Goal: Transaction & Acquisition: Book appointment/travel/reservation

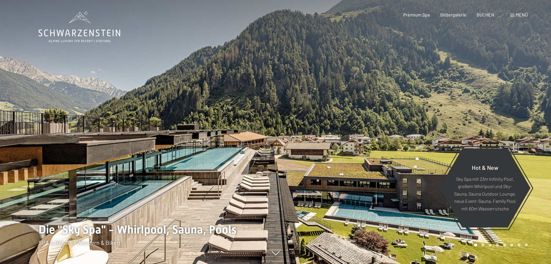
click at [513, 16] on span at bounding box center [513, 15] width 4 height 3
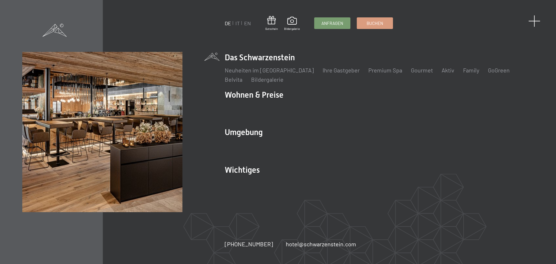
click at [537, 22] on span at bounding box center [534, 21] width 12 height 12
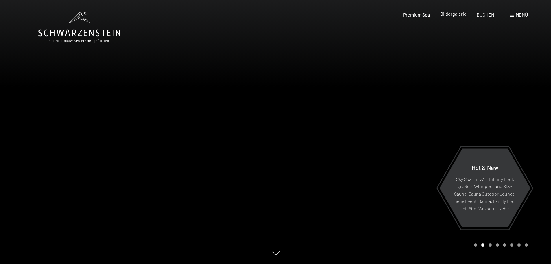
click at [458, 16] on span "Bildergalerie" at bounding box center [453, 13] width 26 height 5
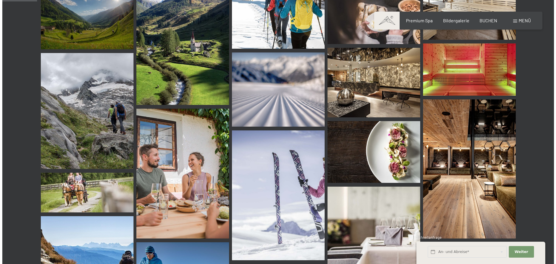
scroll to position [463, 0]
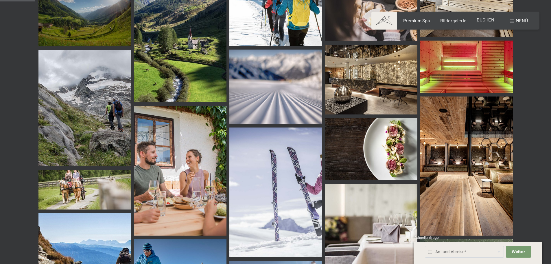
click at [486, 22] on div "BUCHEN" at bounding box center [486, 19] width 18 height 6
click at [517, 21] on span "Menü" at bounding box center [522, 20] width 12 height 5
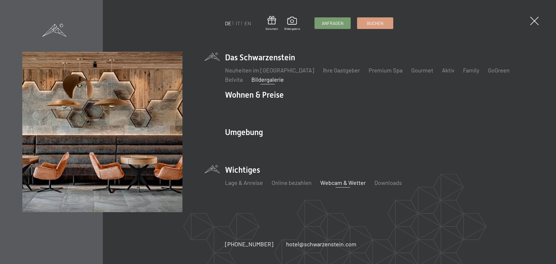
click at [336, 181] on link "Webcam & Wetter" at bounding box center [342, 182] width 45 height 7
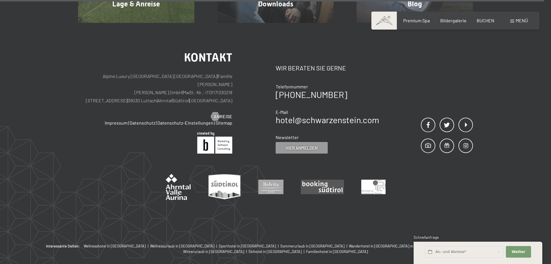
scroll to position [2055, 0]
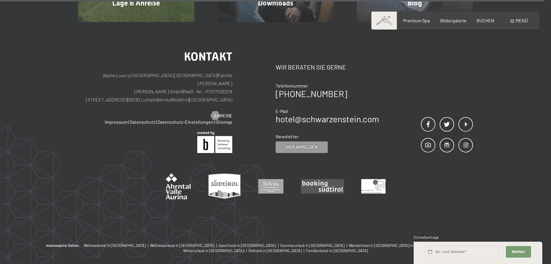
click at [520, 19] on span "Menü" at bounding box center [522, 20] width 12 height 5
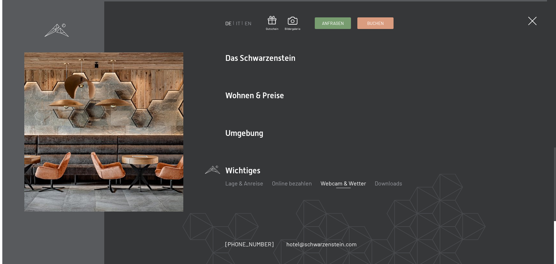
scroll to position [2057, 0]
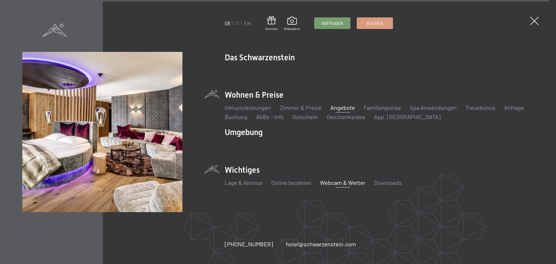
click at [348, 107] on link "Angebote" at bounding box center [342, 107] width 25 height 7
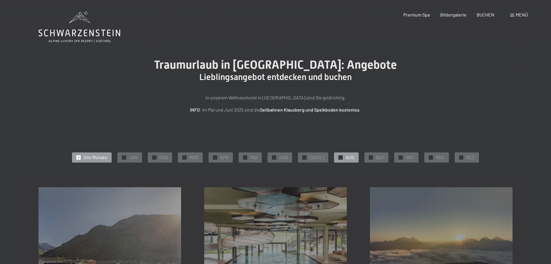
click at [347, 159] on span "AUG" at bounding box center [350, 157] width 9 height 6
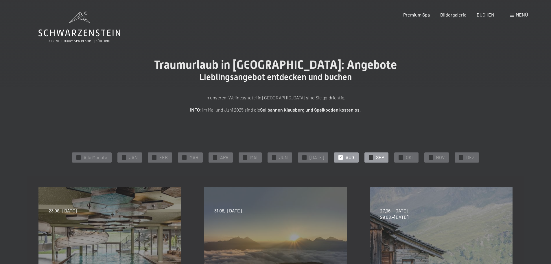
click at [365, 159] on div "✓ SEP" at bounding box center [377, 157] width 24 height 10
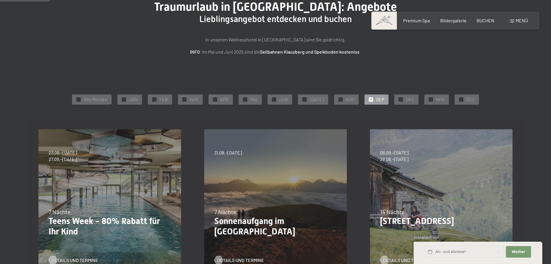
scroll to position [87, 0]
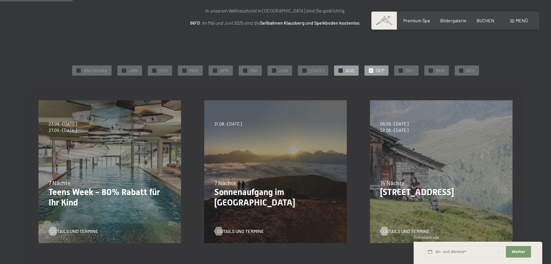
click at [343, 74] on div "✓ AUG" at bounding box center [346, 70] width 25 height 10
click at [369, 71] on div at bounding box center [371, 70] width 4 height 4
click at [356, 73] on div "✓ Alle Monate ✓ JAN ✓ FEB ✓ MAR ✓ APR ✓ MAI ✓ JUN ✓ JUL ✓ AUG ✓ SEP ✓ OKT ✓ NOV…" at bounding box center [275, 70] width 475 height 13
click at [350, 73] on span "AUG" at bounding box center [350, 70] width 9 height 6
click at [365, 73] on div "✓ SEP" at bounding box center [377, 70] width 24 height 10
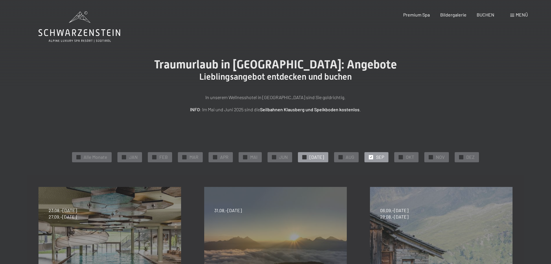
scroll to position [0, 0]
click at [340, 158] on span "✓" at bounding box center [341, 157] width 2 height 4
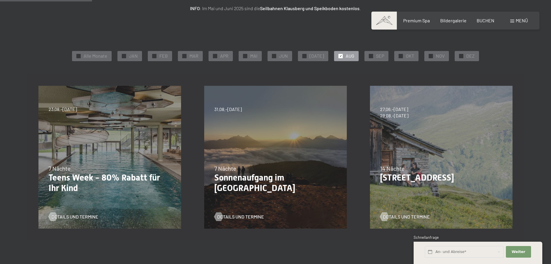
scroll to position [87, 0]
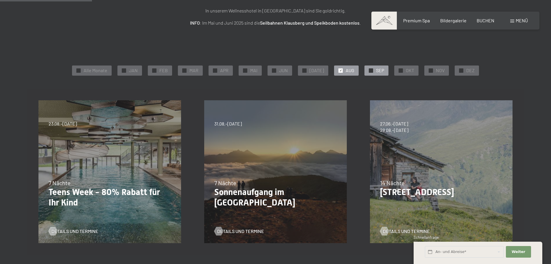
click at [370, 70] on div "✓ SEP" at bounding box center [377, 70] width 24 height 10
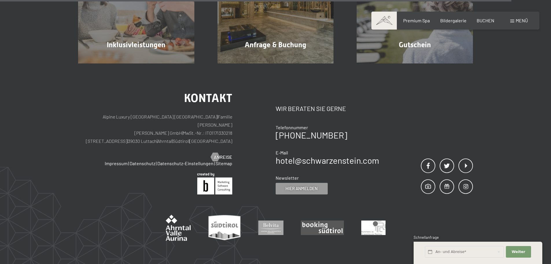
scroll to position [608, 0]
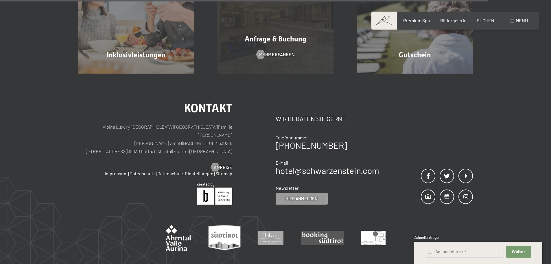
click at [253, 60] on div "Anfrage & Buchung Mehr erfahren" at bounding box center [275, 15] width 139 height 116
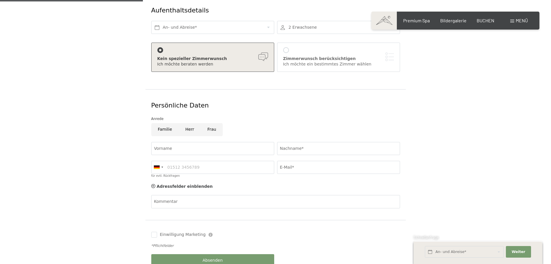
scroll to position [289, 0]
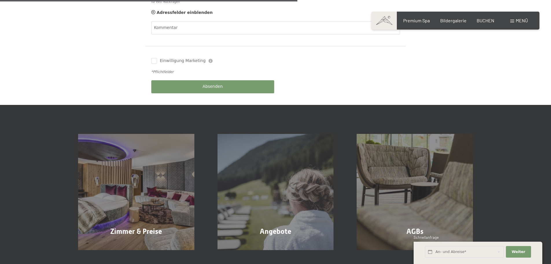
click at [476, 23] on div "Premium Spa Bildergalerie BUCHEN" at bounding box center [444, 20] width 122 height 6
click at [483, 22] on span "BUCHEN" at bounding box center [486, 19] width 18 height 5
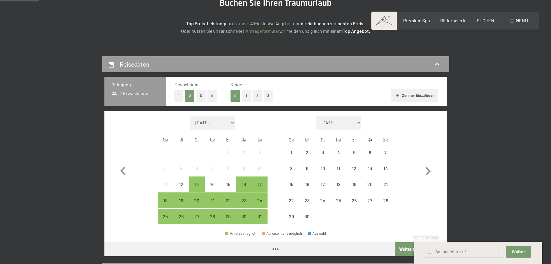
scroll to position [116, 0]
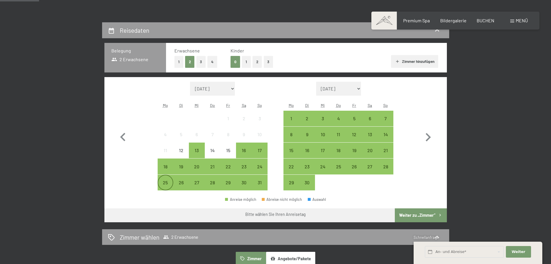
click at [166, 184] on div "25" at bounding box center [165, 187] width 14 height 14
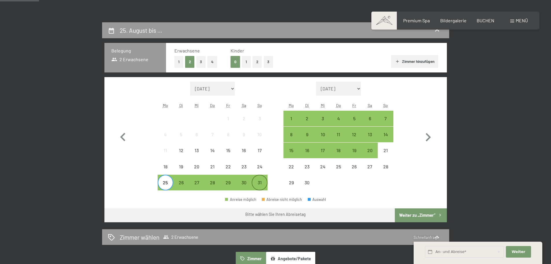
click at [256, 179] on div "31" at bounding box center [259, 182] width 14 height 14
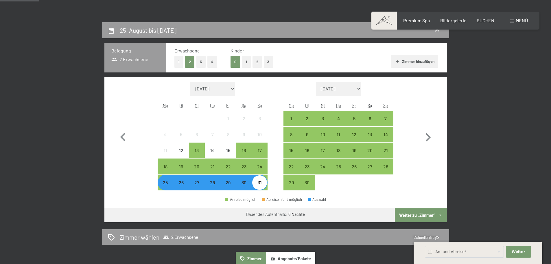
click at [420, 213] on button "Weiter zu „Zimmer“" at bounding box center [421, 215] width 52 height 14
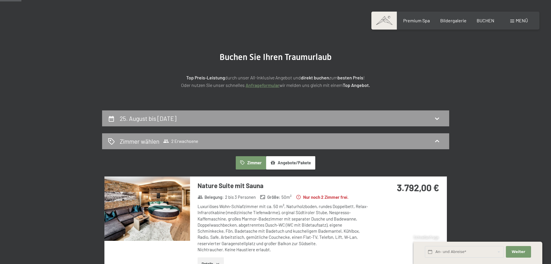
scroll to position [22, 0]
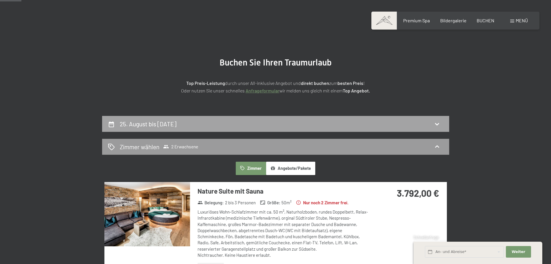
click at [245, 124] on div "25. August bis [DATE]" at bounding box center [276, 124] width 336 height 8
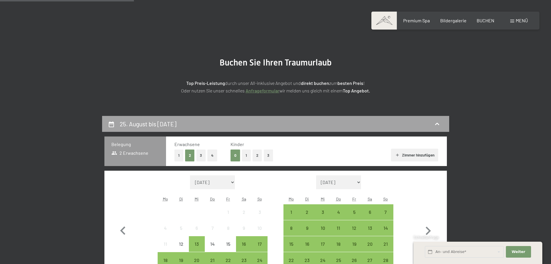
scroll to position [138, 0]
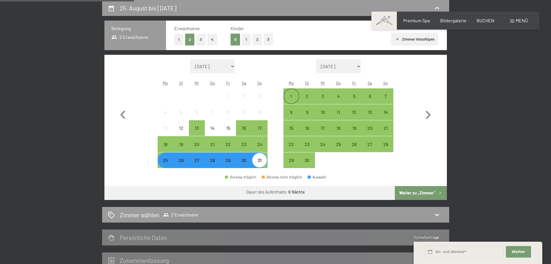
click at [293, 100] on div "1" at bounding box center [291, 101] width 14 height 14
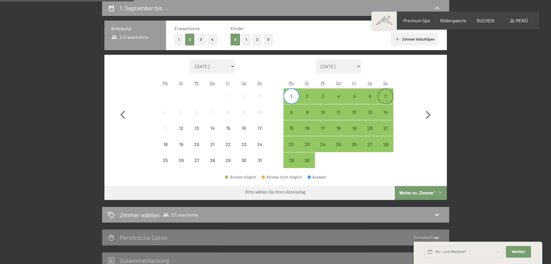
click at [390, 99] on div "7" at bounding box center [386, 101] width 14 height 14
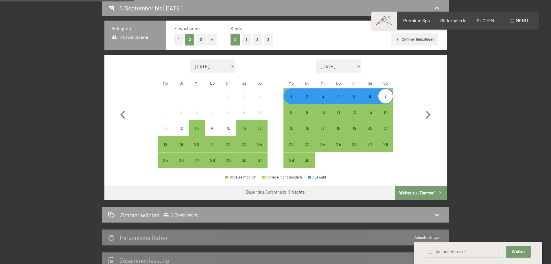
click at [416, 192] on button "Weiter zu „Zimmer“" at bounding box center [421, 193] width 52 height 14
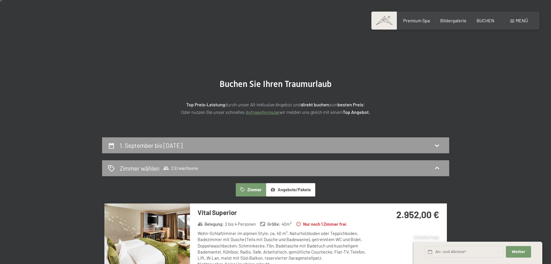
scroll to position [0, 0]
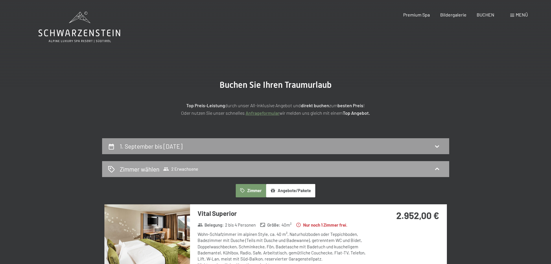
click at [291, 169] on div "Zimmer wählen 2 Erwachsene" at bounding box center [276, 169] width 336 height 8
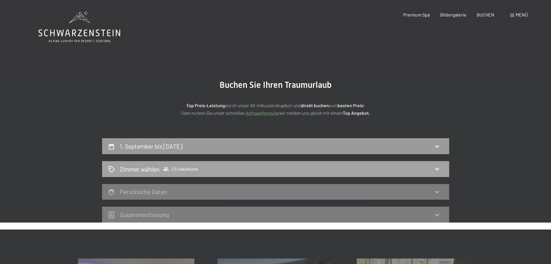
click at [283, 169] on div "Zimmer wählen 2 Erwachsene" at bounding box center [276, 169] width 336 height 8
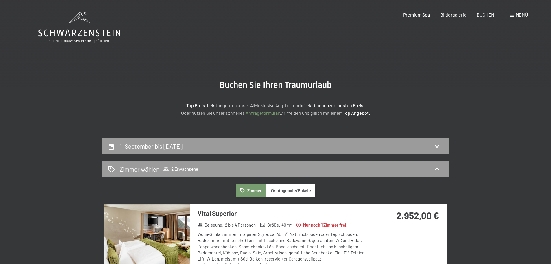
click at [292, 192] on button "Angebote/Pakete" at bounding box center [290, 190] width 49 height 13
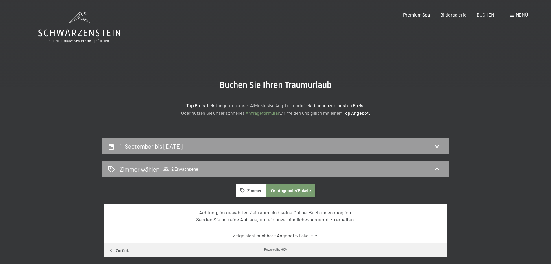
drag, startPoint x: 258, startPoint y: 191, endPoint x: 250, endPoint y: 167, distance: 25.5
click at [257, 191] on button "Zimmer" at bounding box center [251, 190] width 30 height 13
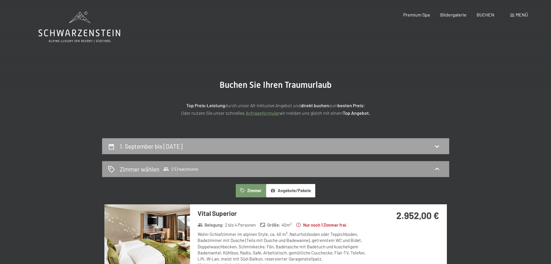
click at [249, 153] on div "1. September bis [DATE]" at bounding box center [275, 146] width 347 height 16
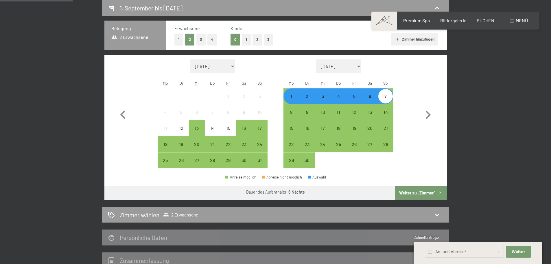
click at [294, 98] on div "1" at bounding box center [291, 101] width 14 height 14
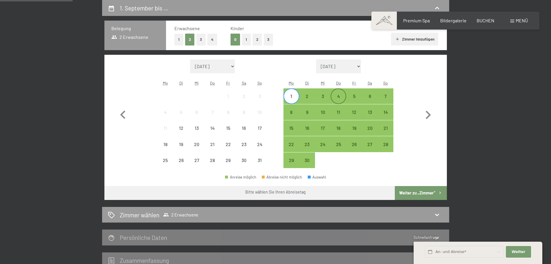
click at [337, 98] on div "4" at bounding box center [338, 101] width 14 height 14
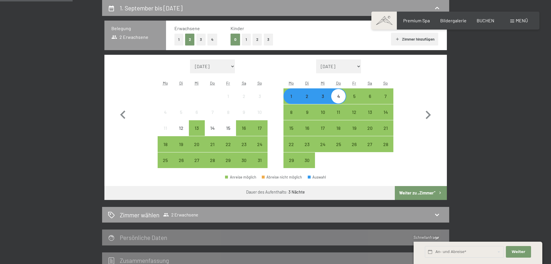
click at [423, 194] on button "Weiter zu „Zimmer“" at bounding box center [421, 193] width 52 height 14
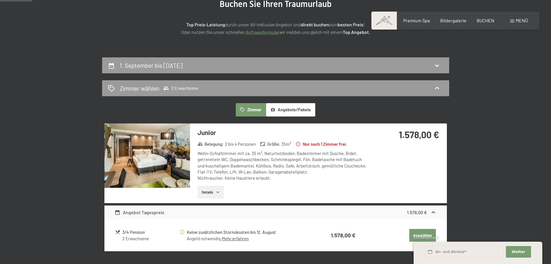
scroll to position [80, 0]
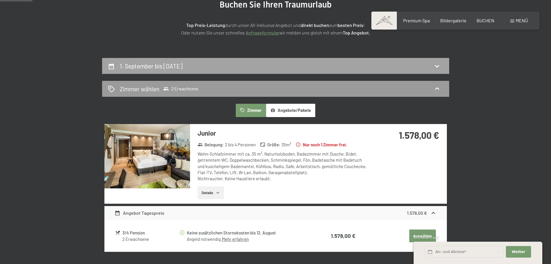
click at [259, 67] on div "1. September bis [DATE]" at bounding box center [276, 66] width 336 height 8
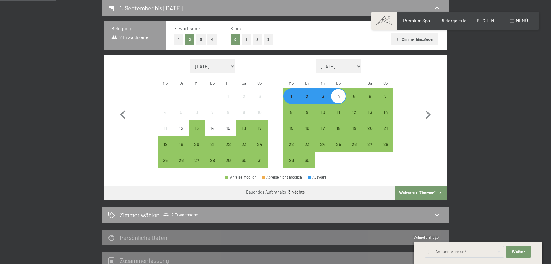
click at [324, 99] on div "3" at bounding box center [323, 101] width 14 height 14
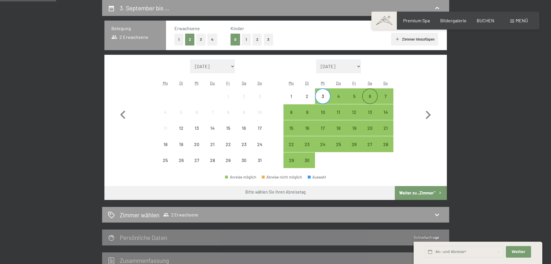
click at [368, 99] on div "6" at bounding box center [370, 101] width 14 height 14
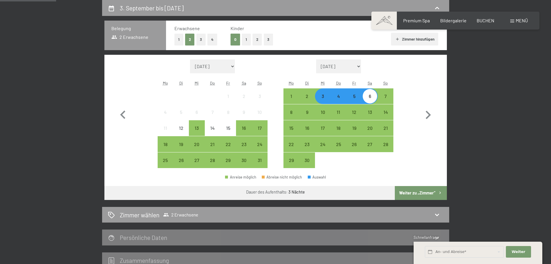
click at [411, 192] on button "Weiter zu „Zimmer“" at bounding box center [421, 193] width 52 height 14
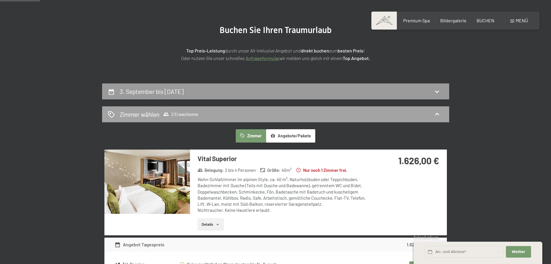
scroll to position [51, 0]
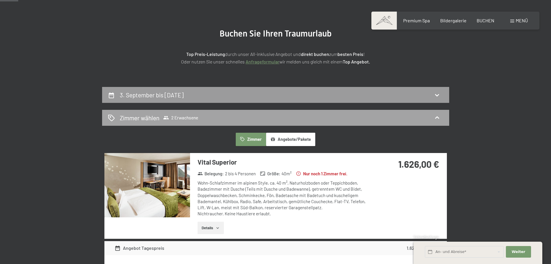
click at [346, 121] on div "Zimmer wählen 2 Erwachsene" at bounding box center [276, 117] width 336 height 8
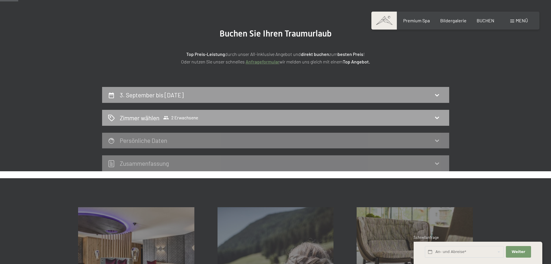
click at [346, 117] on div "Zimmer wählen 2 Erwachsene" at bounding box center [276, 117] width 336 height 8
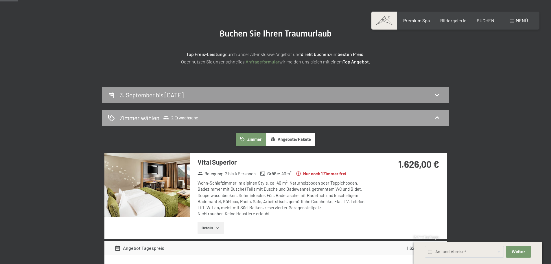
click at [346, 116] on div "Zimmer wählen 2 Erwachsene" at bounding box center [276, 117] width 336 height 8
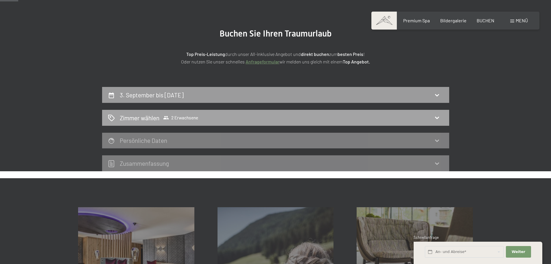
click at [342, 119] on div "Zimmer wählen 2 Erwachsene" at bounding box center [276, 117] width 336 height 8
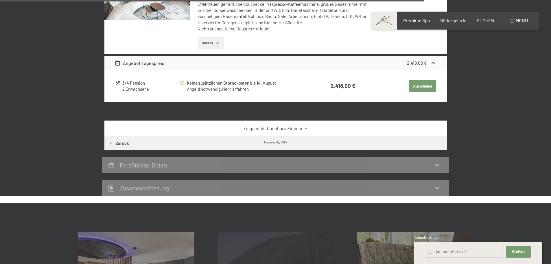
scroll to position [1209, 0]
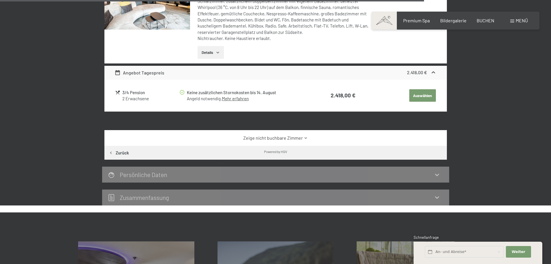
click at [124, 151] on button "Zurück" at bounding box center [118, 153] width 29 height 14
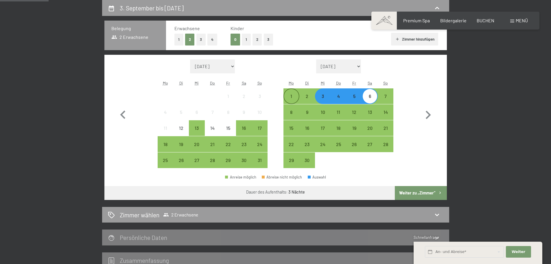
click at [295, 96] on div "1" at bounding box center [291, 101] width 14 height 14
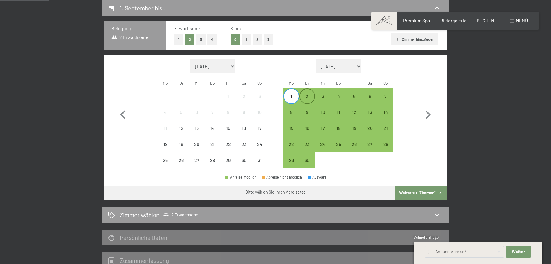
click at [309, 96] on div "2" at bounding box center [307, 101] width 14 height 14
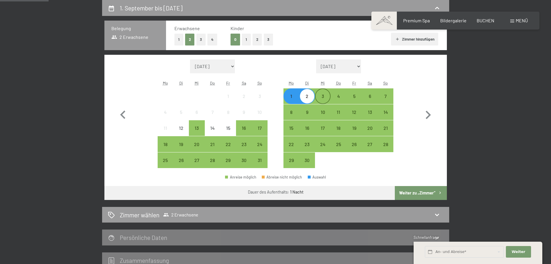
click at [326, 96] on div "3" at bounding box center [323, 101] width 14 height 14
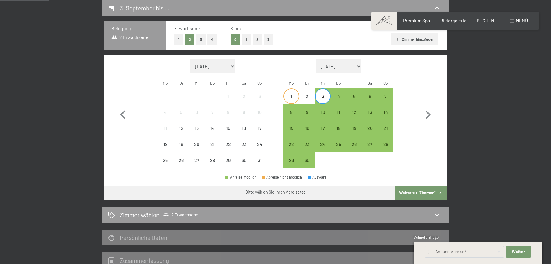
click at [291, 98] on div "1" at bounding box center [291, 101] width 14 height 14
click at [322, 93] on div "3" at bounding box center [323, 96] width 14 height 14
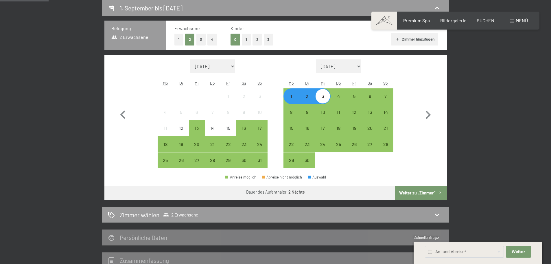
click at [409, 190] on button "Weiter zu „Zimmer“" at bounding box center [421, 193] width 52 height 14
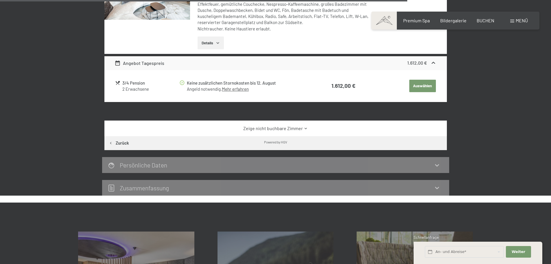
scroll to position [891, 0]
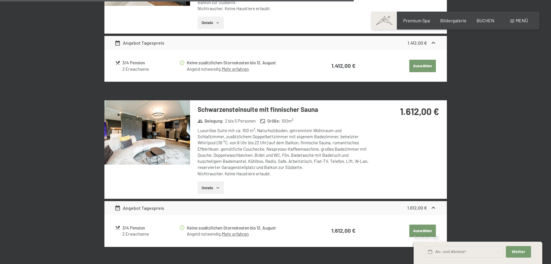
click at [216, 184] on button "Details" at bounding box center [211, 187] width 26 height 13
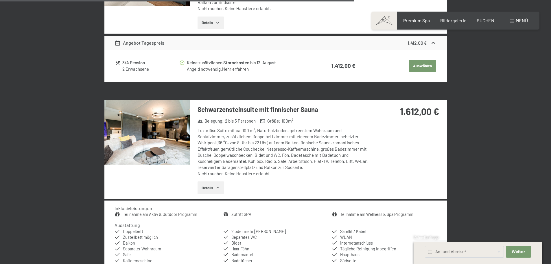
click at [214, 184] on button "Details" at bounding box center [211, 187] width 26 height 13
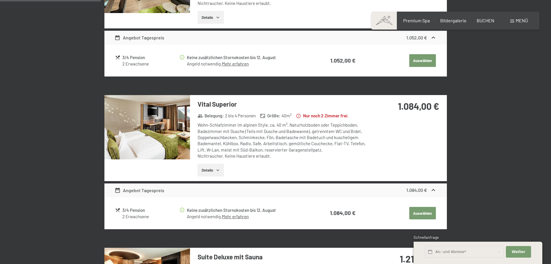
scroll to position [254, 0]
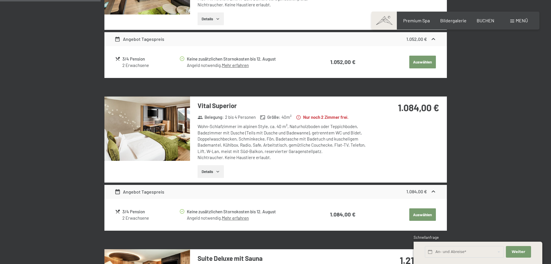
click at [178, 145] on img at bounding box center [147, 128] width 86 height 64
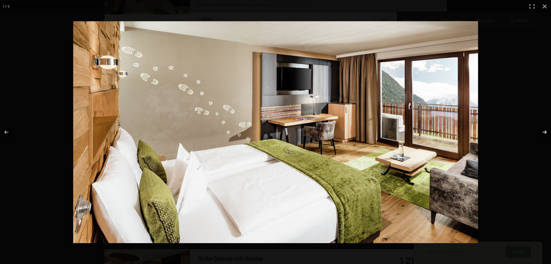
click at [545, 129] on button "button" at bounding box center [541, 131] width 20 height 29
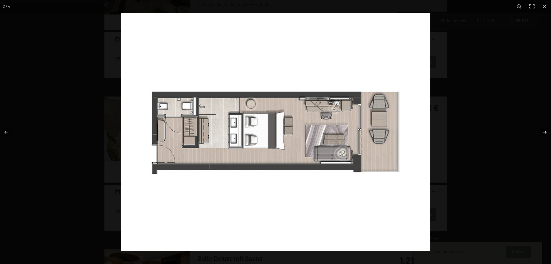
click at [545, 129] on button "button" at bounding box center [541, 131] width 20 height 29
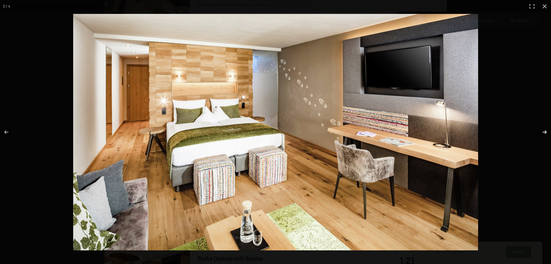
click at [545, 129] on button "button" at bounding box center [541, 131] width 20 height 29
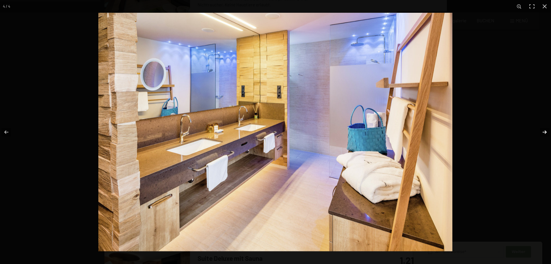
click at [545, 129] on button "button" at bounding box center [541, 131] width 20 height 29
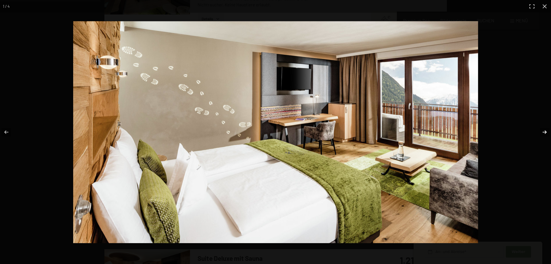
click at [545, 129] on button "button" at bounding box center [541, 131] width 20 height 29
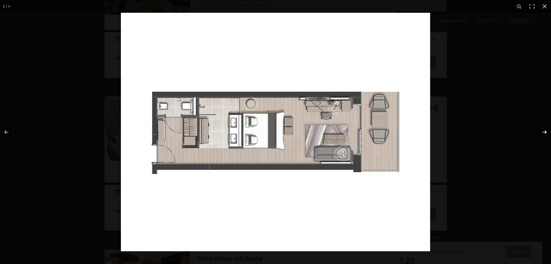
click at [545, 129] on button "button" at bounding box center [541, 131] width 20 height 29
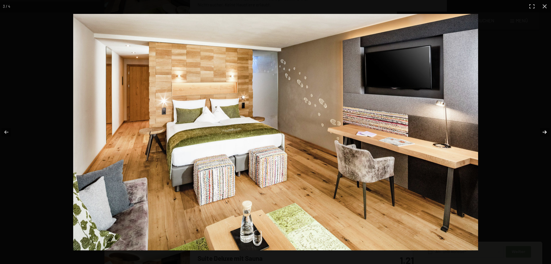
click at [545, 129] on button "button" at bounding box center [541, 131] width 20 height 29
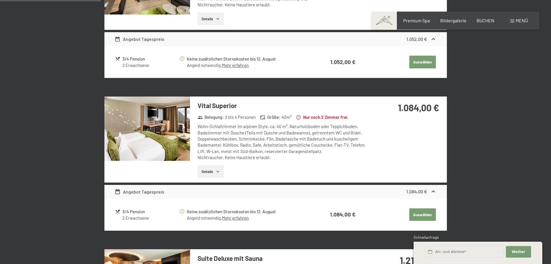
click at [0, 0] on button "button" at bounding box center [0, 0] width 0 height 0
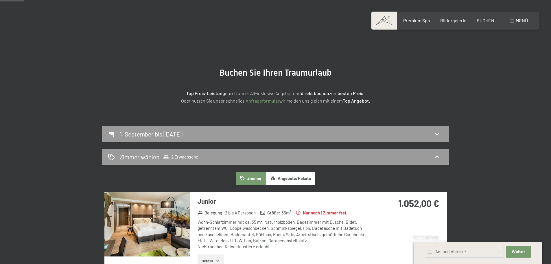
scroll to position [0, 0]
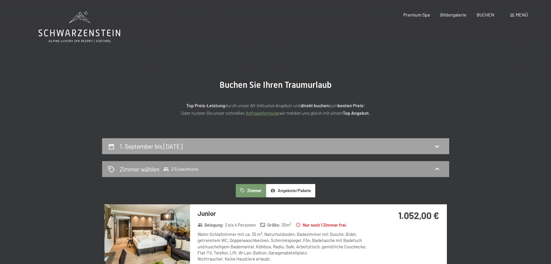
click at [250, 144] on div "1. September bis [DATE]" at bounding box center [276, 146] width 336 height 8
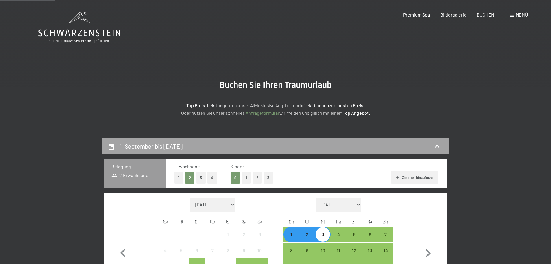
scroll to position [138, 0]
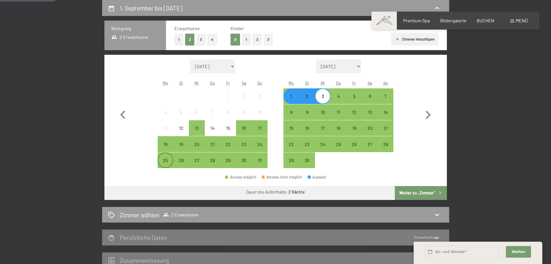
click at [168, 161] on div "25" at bounding box center [165, 165] width 14 height 14
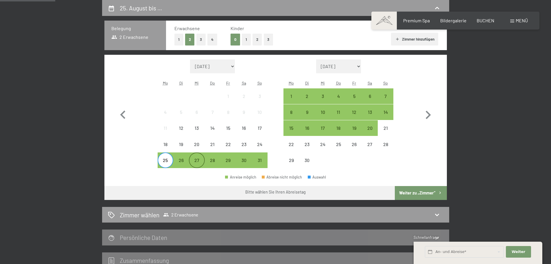
click at [198, 161] on div "27" at bounding box center [197, 165] width 14 height 14
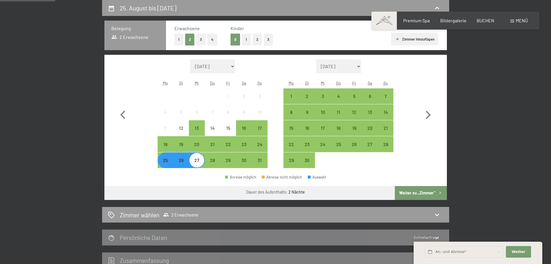
click at [422, 194] on button "Weiter zu „Zimmer“" at bounding box center [421, 193] width 52 height 14
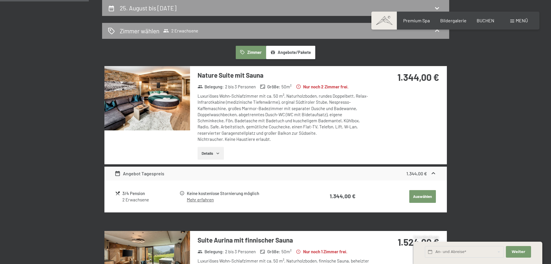
scroll to position [0, 0]
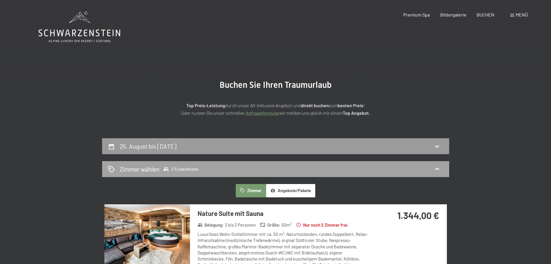
click at [248, 168] on div "Zimmer wählen 2 Erwachsene" at bounding box center [276, 169] width 336 height 8
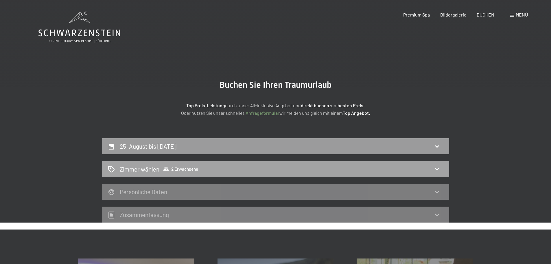
click at [248, 170] on div "Zimmer wählen 2 Erwachsene" at bounding box center [276, 169] width 336 height 8
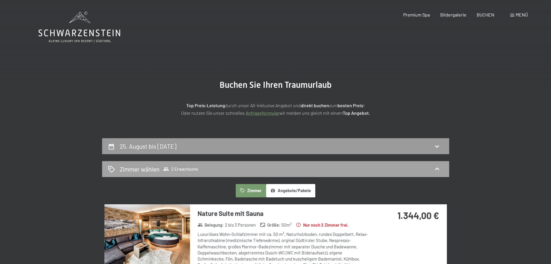
click at [248, 170] on div "Zimmer wählen 2 Erwachsene" at bounding box center [276, 169] width 336 height 8
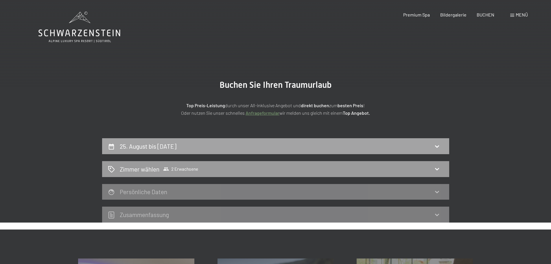
click at [251, 142] on div "25. August bis [DATE]" at bounding box center [276, 146] width 336 height 8
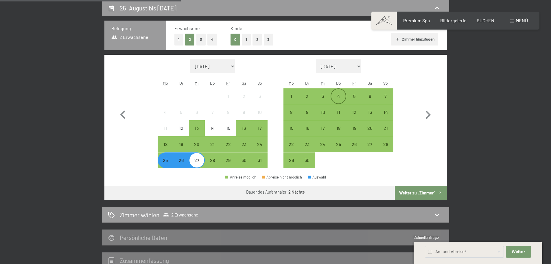
click at [344, 96] on div "4" at bounding box center [338, 101] width 14 height 14
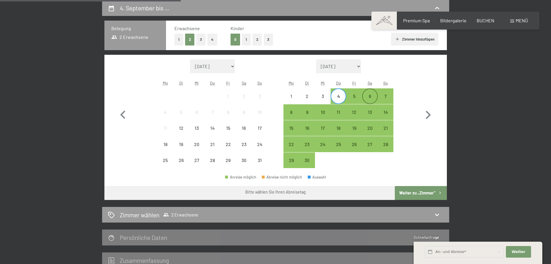
click at [366, 95] on div "6" at bounding box center [370, 101] width 14 height 14
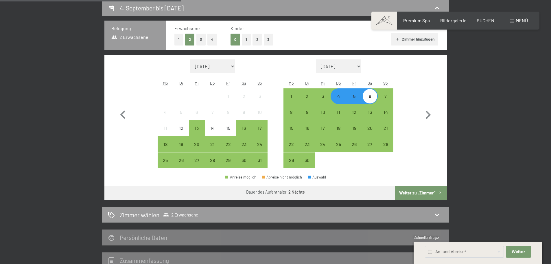
click at [421, 192] on button "Weiter zu „Zimmer“" at bounding box center [421, 193] width 52 height 14
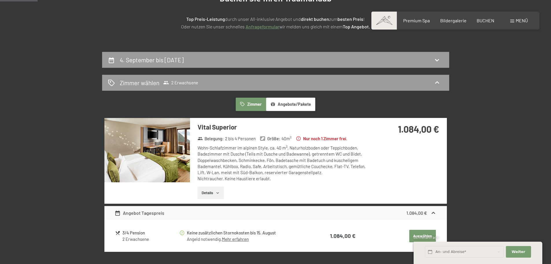
scroll to position [80, 0]
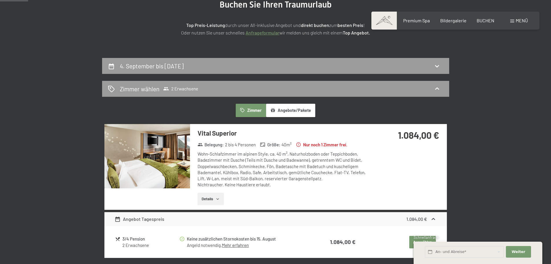
click at [289, 110] on button "Angebote/Pakete" at bounding box center [290, 110] width 49 height 13
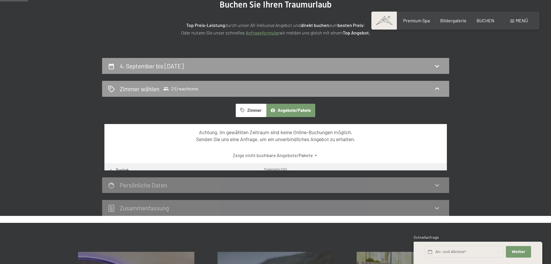
click at [259, 109] on button "Zimmer" at bounding box center [251, 110] width 30 height 13
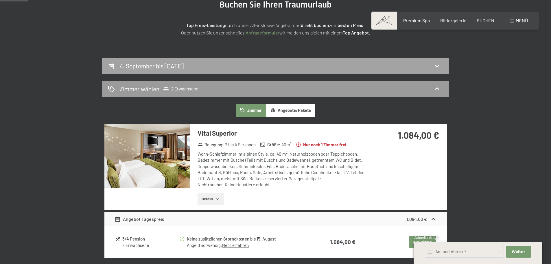
click at [266, 62] on div "4. September bis [DATE]" at bounding box center [276, 66] width 336 height 8
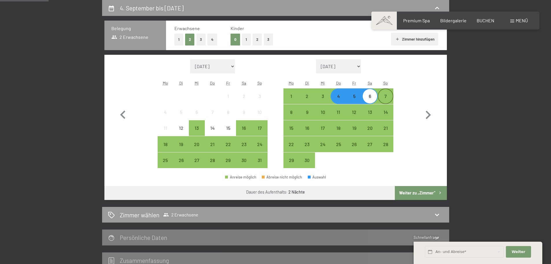
click at [389, 98] on div "7" at bounding box center [386, 101] width 14 height 14
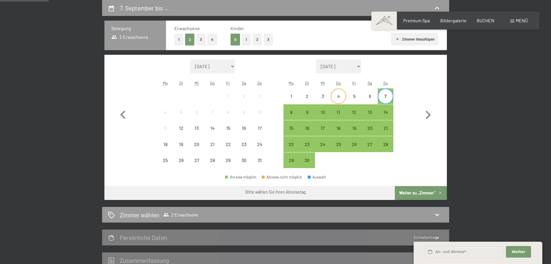
click at [343, 101] on div "4" at bounding box center [338, 101] width 14 height 14
click at [387, 99] on div "7" at bounding box center [386, 101] width 14 height 14
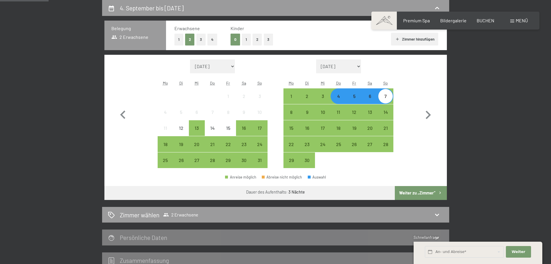
click at [416, 191] on button "Weiter zu „Zimmer“" at bounding box center [421, 193] width 52 height 14
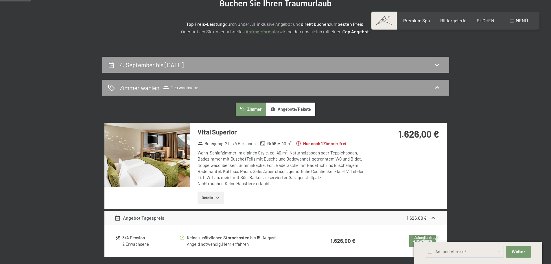
scroll to position [80, 0]
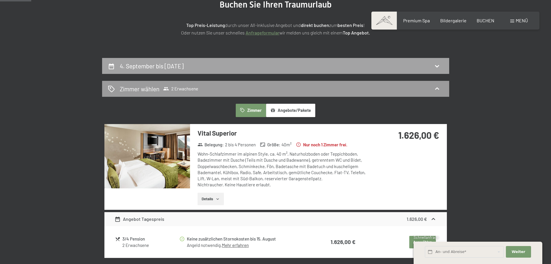
click at [297, 68] on div "4. September bis [DATE]" at bounding box center [276, 66] width 336 height 8
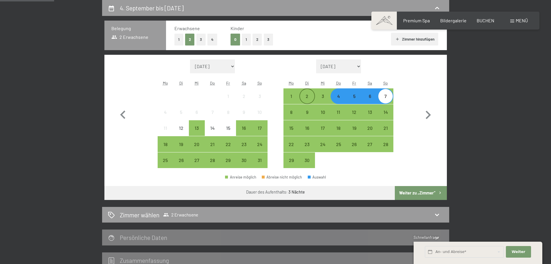
drag, startPoint x: 313, startPoint y: 97, endPoint x: 357, endPoint y: 102, distance: 44.3
click at [313, 97] on div "2" at bounding box center [307, 101] width 14 height 14
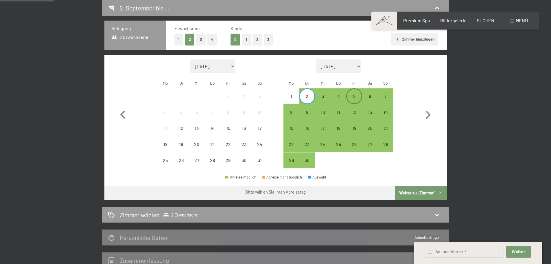
click at [357, 101] on div "5" at bounding box center [354, 101] width 14 height 14
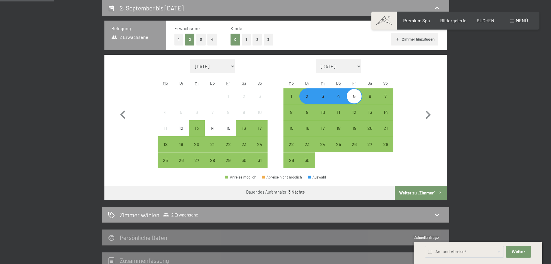
click at [404, 197] on button "Weiter zu „Zimmer“" at bounding box center [421, 193] width 52 height 14
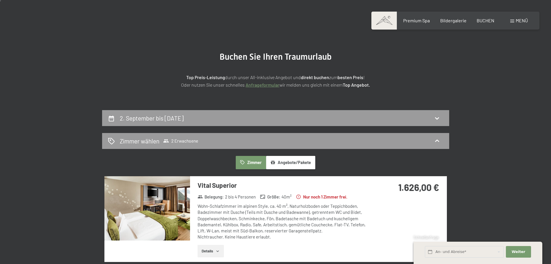
scroll to position [0, 0]
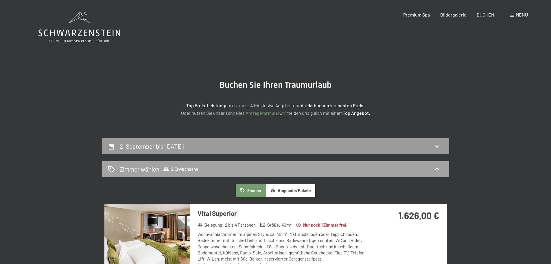
click at [321, 169] on div "Zimmer wählen 2 Erwachsene" at bounding box center [276, 169] width 336 height 8
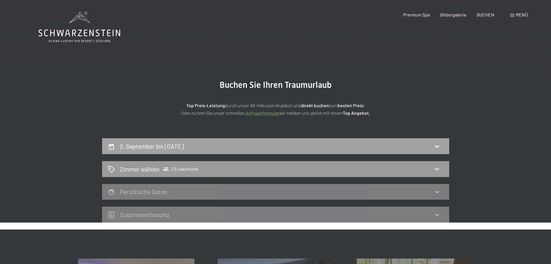
click at [317, 147] on div "2. September bis [DATE]" at bounding box center [276, 146] width 336 height 8
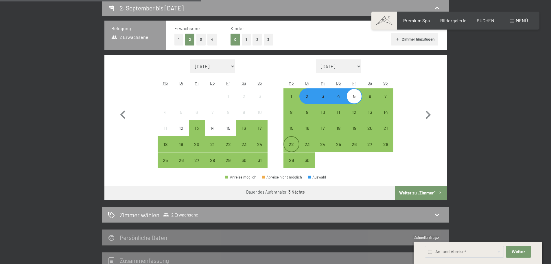
click at [292, 144] on div "22" at bounding box center [291, 149] width 14 height 14
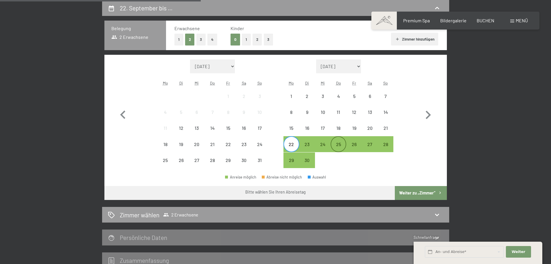
click at [339, 146] on div "25" at bounding box center [338, 149] width 14 height 14
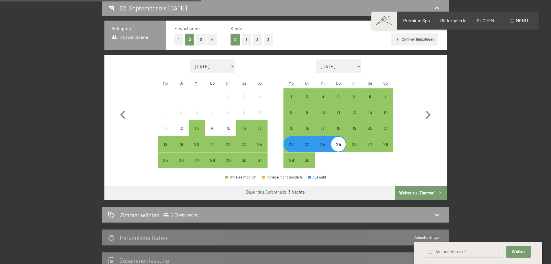
click at [410, 196] on button "Weiter zu „Zimmer“" at bounding box center [421, 193] width 52 height 14
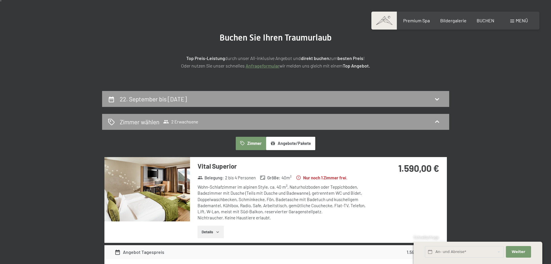
scroll to position [0, 0]
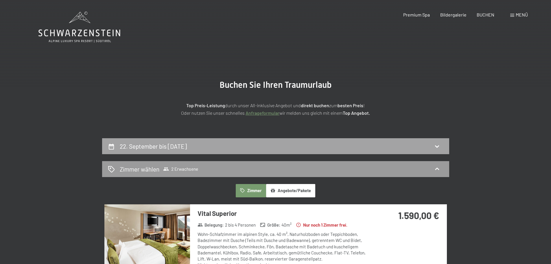
click at [314, 147] on div "22. September bis [DATE]" at bounding box center [276, 146] width 336 height 8
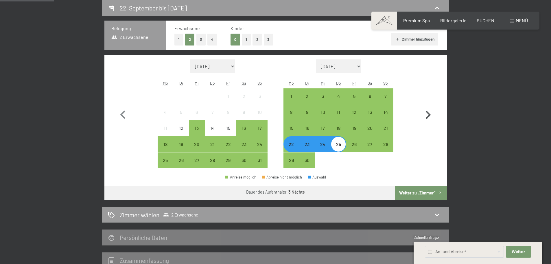
click at [426, 110] on icon "button" at bounding box center [428, 115] width 17 height 17
select select "[DATE]"
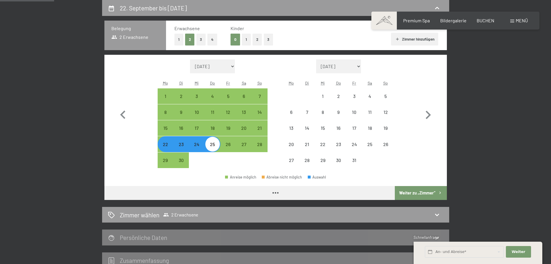
select select "[DATE]"
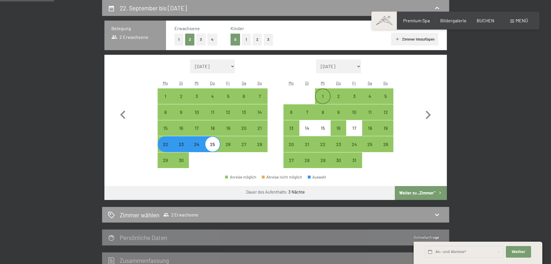
click at [321, 96] on div "1" at bounding box center [323, 101] width 14 height 14
select select "[DATE]"
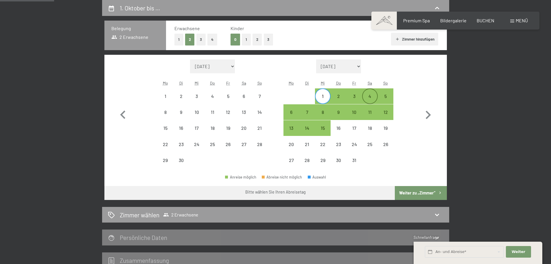
click at [368, 98] on div "4" at bounding box center [370, 101] width 14 height 14
select select "[DATE]"
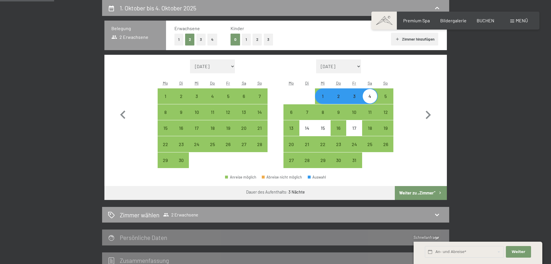
click at [421, 192] on button "Weiter zu „Zimmer“" at bounding box center [421, 193] width 52 height 14
select select "[DATE]"
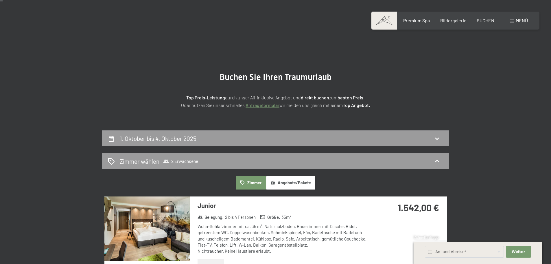
scroll to position [0, 0]
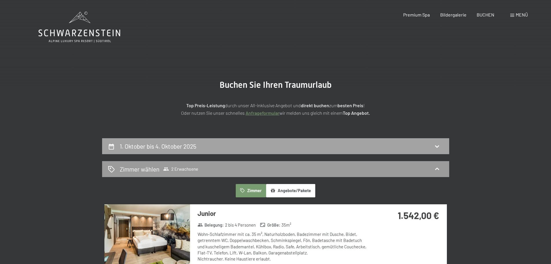
click at [189, 149] on h2 "1. Oktober bis 4. Oktober 2025" at bounding box center [158, 145] width 77 height 7
select select "[DATE]"
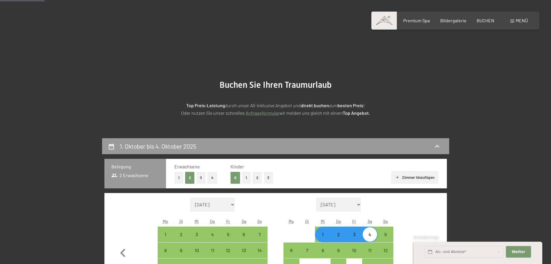
scroll to position [138, 0]
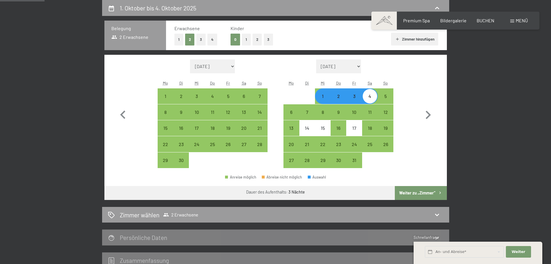
click at [326, 96] on div "1" at bounding box center [323, 101] width 14 height 14
select select "[DATE]"
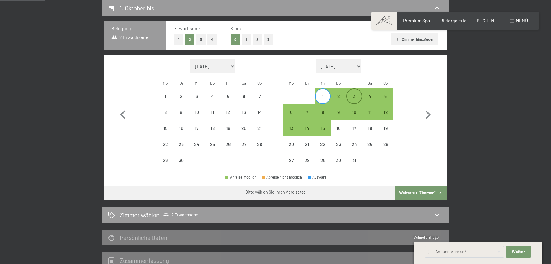
click at [356, 99] on div "3" at bounding box center [354, 101] width 14 height 14
select select "[DATE]"
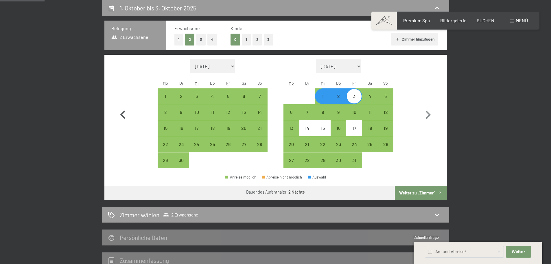
click at [121, 114] on icon "button" at bounding box center [122, 114] width 5 height 8
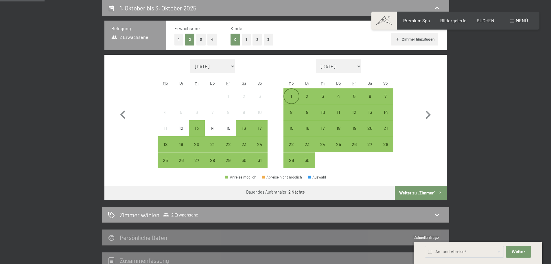
click at [291, 98] on div "1" at bounding box center [291, 101] width 14 height 14
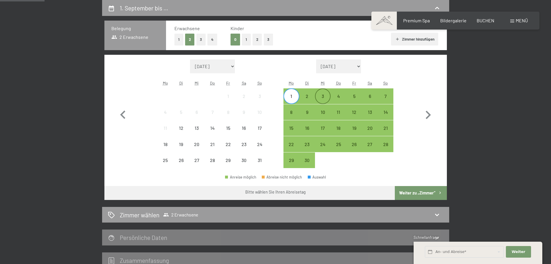
click at [318, 100] on div "3" at bounding box center [323, 101] width 14 height 14
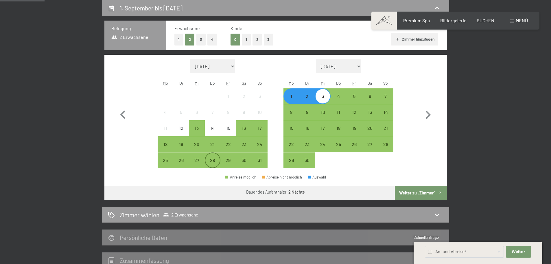
click at [206, 163] on div "28" at bounding box center [212, 165] width 14 height 14
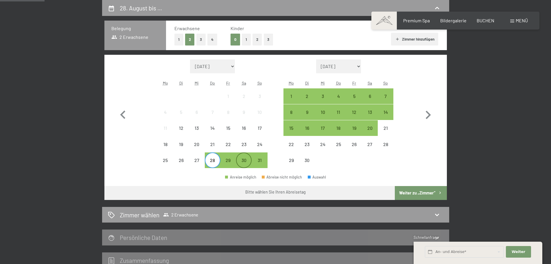
click at [243, 163] on div "30" at bounding box center [244, 165] width 14 height 14
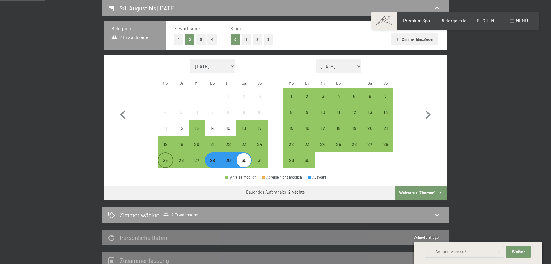
click at [170, 163] on div "25" at bounding box center [165, 165] width 14 height 14
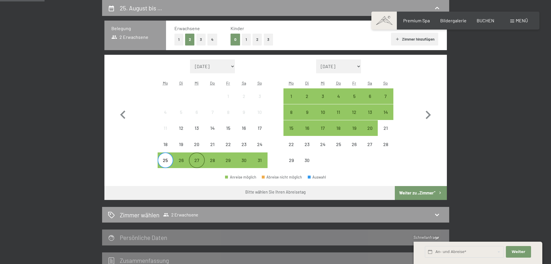
click at [202, 163] on div "27" at bounding box center [197, 165] width 14 height 14
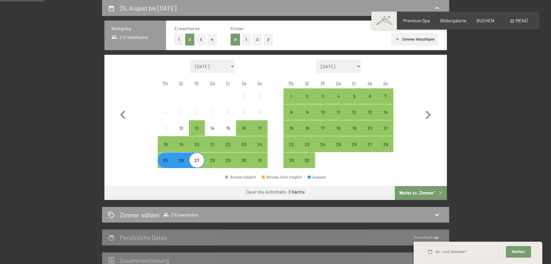
drag, startPoint x: 201, startPoint y: 163, endPoint x: 214, endPoint y: 162, distance: 13.3
click at [201, 163] on div "27" at bounding box center [197, 165] width 14 height 14
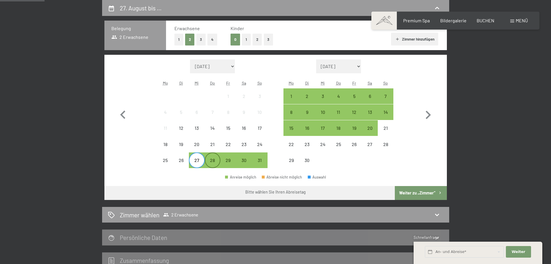
click at [214, 162] on div "28" at bounding box center [212, 165] width 14 height 14
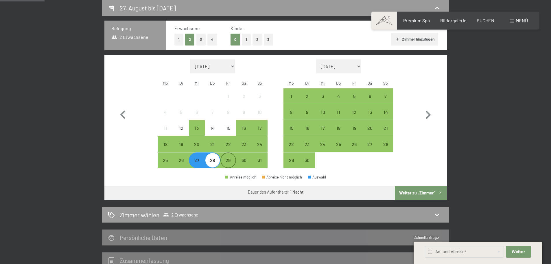
click at [232, 161] on div "29" at bounding box center [228, 165] width 14 height 14
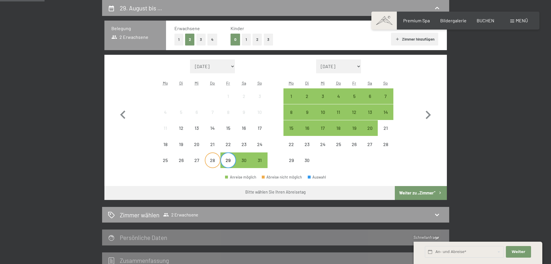
click at [207, 164] on div "28" at bounding box center [212, 165] width 14 height 14
click at [203, 164] on div "27" at bounding box center [197, 165] width 14 height 14
drag, startPoint x: 227, startPoint y: 163, endPoint x: 240, endPoint y: 163, distance: 12.7
click at [232, 163] on div "29" at bounding box center [228, 165] width 14 height 14
